Goal: Find specific fact: Find contact information

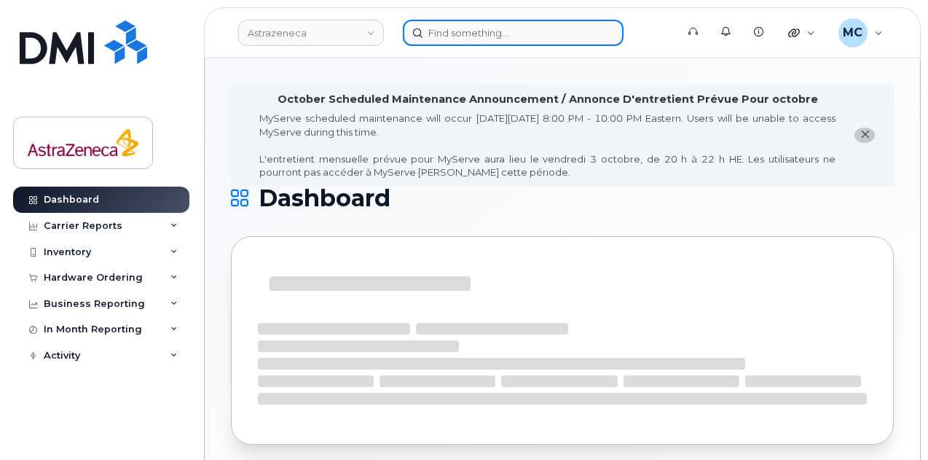
click at [511, 27] on input at bounding box center [513, 33] width 221 height 26
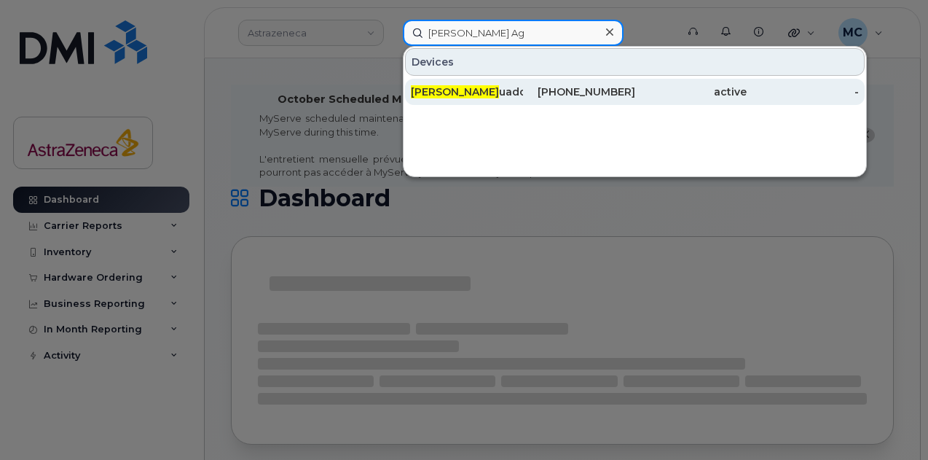
type input "[PERSON_NAME] Ag"
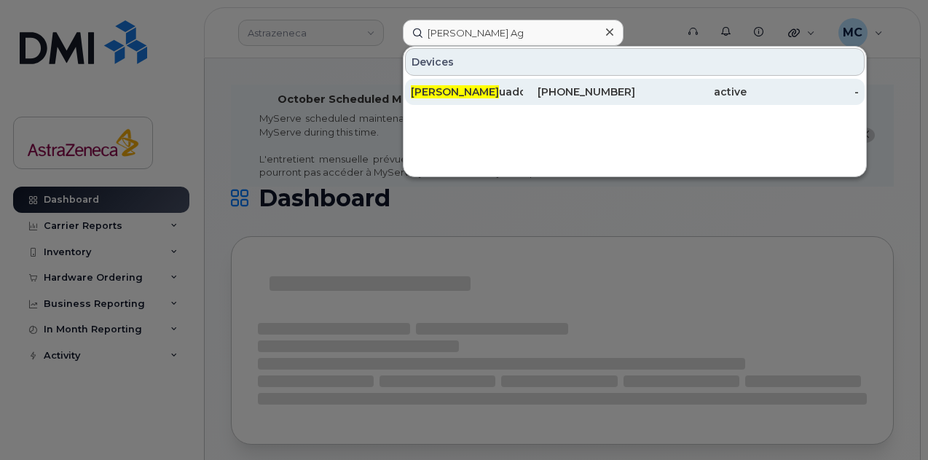
click at [520, 87] on div "Miguel Ag uado" at bounding box center [467, 91] width 112 height 15
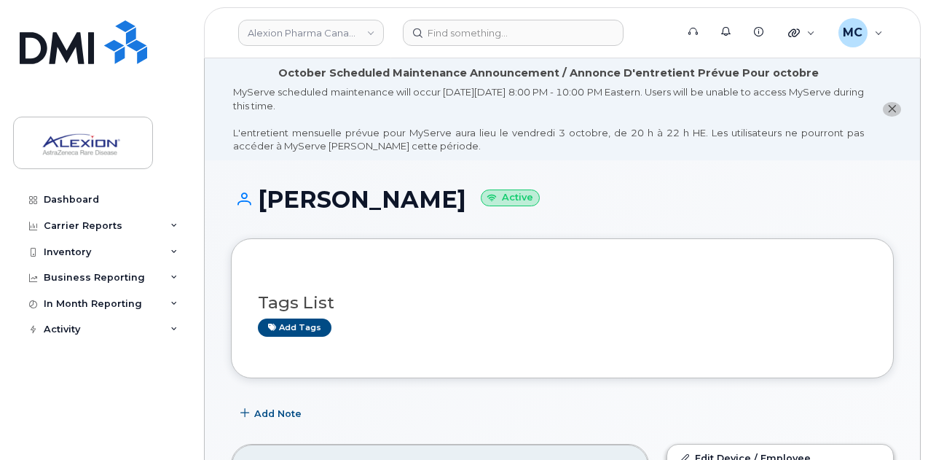
scroll to position [218, 0]
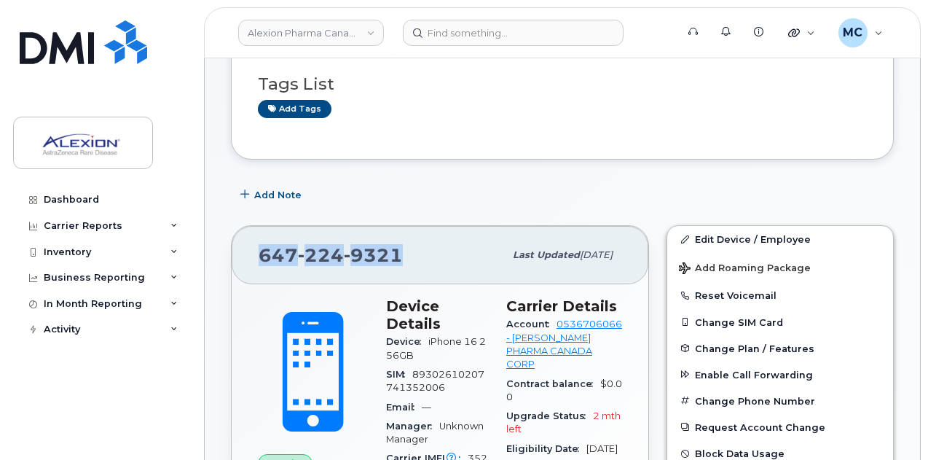
drag, startPoint x: 408, startPoint y: 257, endPoint x: 205, endPoint y: 254, distance: 202.5
copy span "[PHONE_NUMBER]"
